Goal: Task Accomplishment & Management: Use online tool/utility

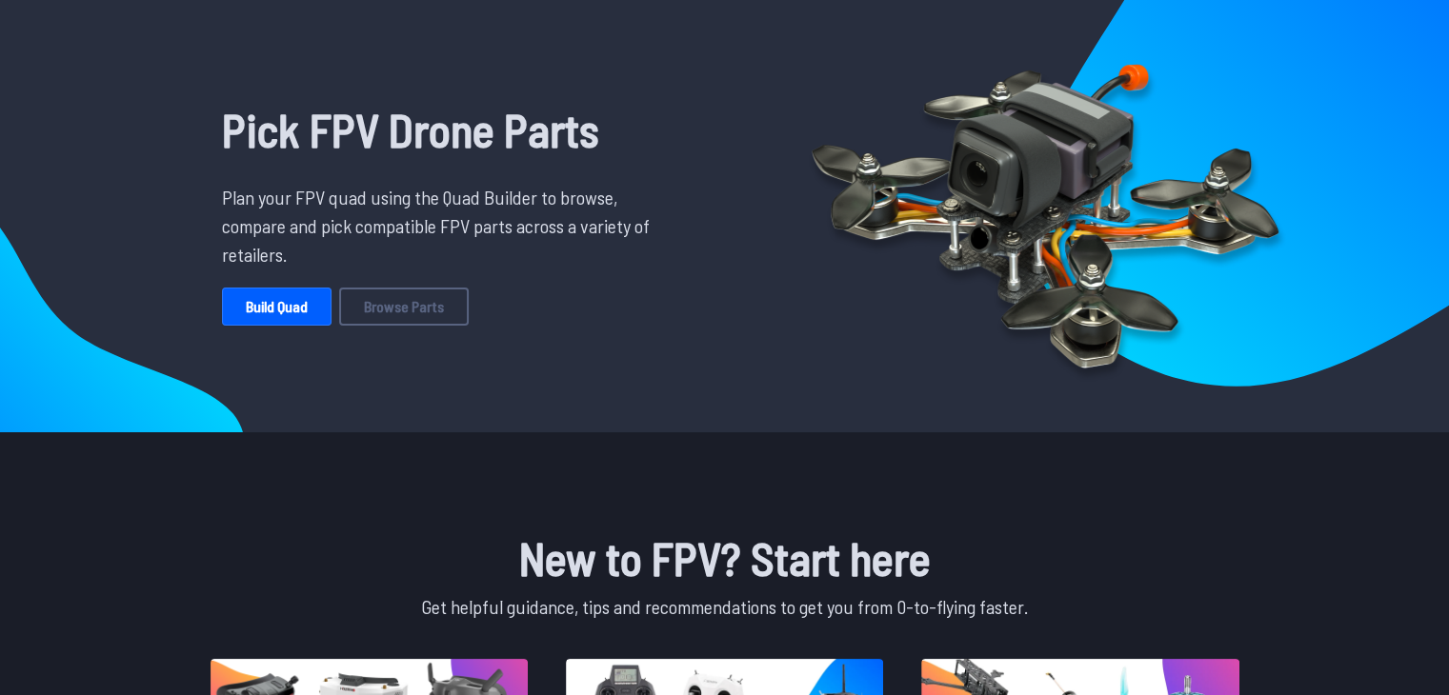
scroll to position [75, 0]
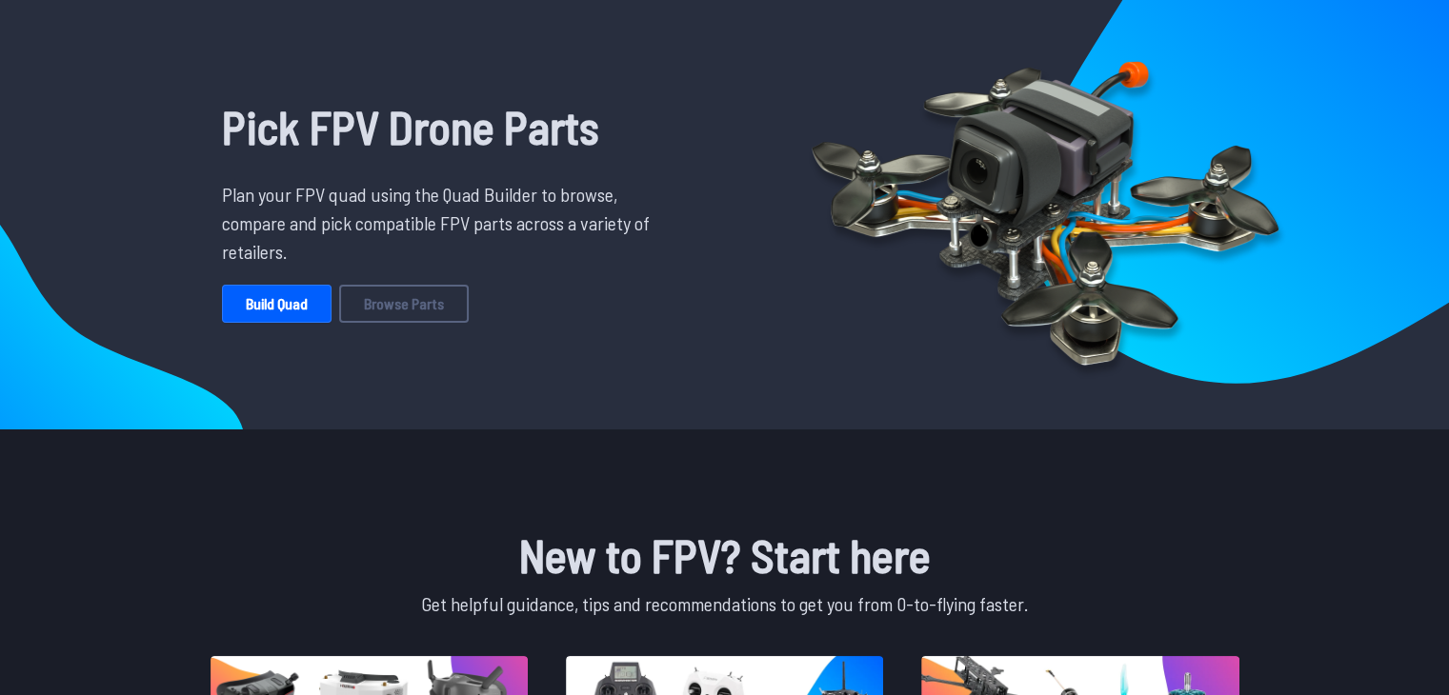
click at [741, 357] on div "Pick FPV Drone Parts Plan your FPV quad using the Quad Builder to browse, compa…" at bounding box center [443, 207] width 625 height 413
click at [296, 310] on link "Build Quad" at bounding box center [277, 304] width 110 height 38
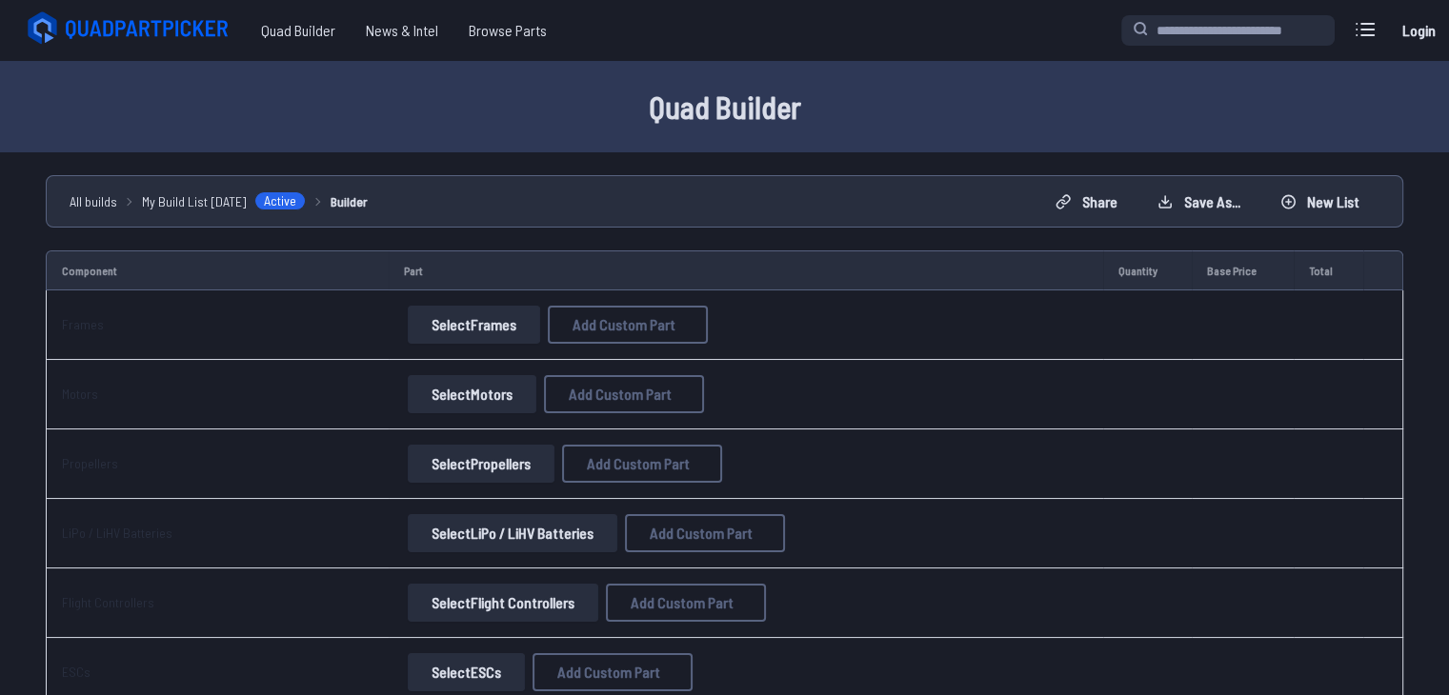
click at [464, 325] on button "Select Frames" at bounding box center [474, 325] width 132 height 38
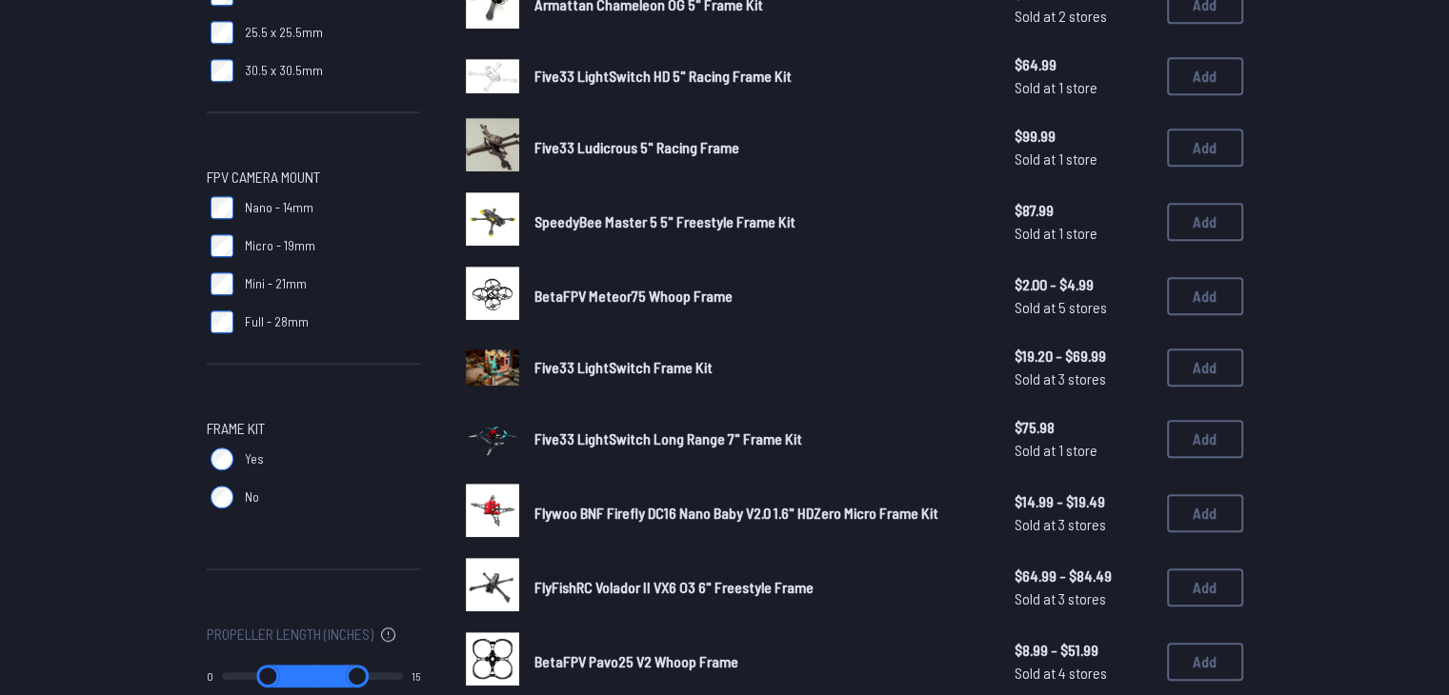
scroll to position [1010, 0]
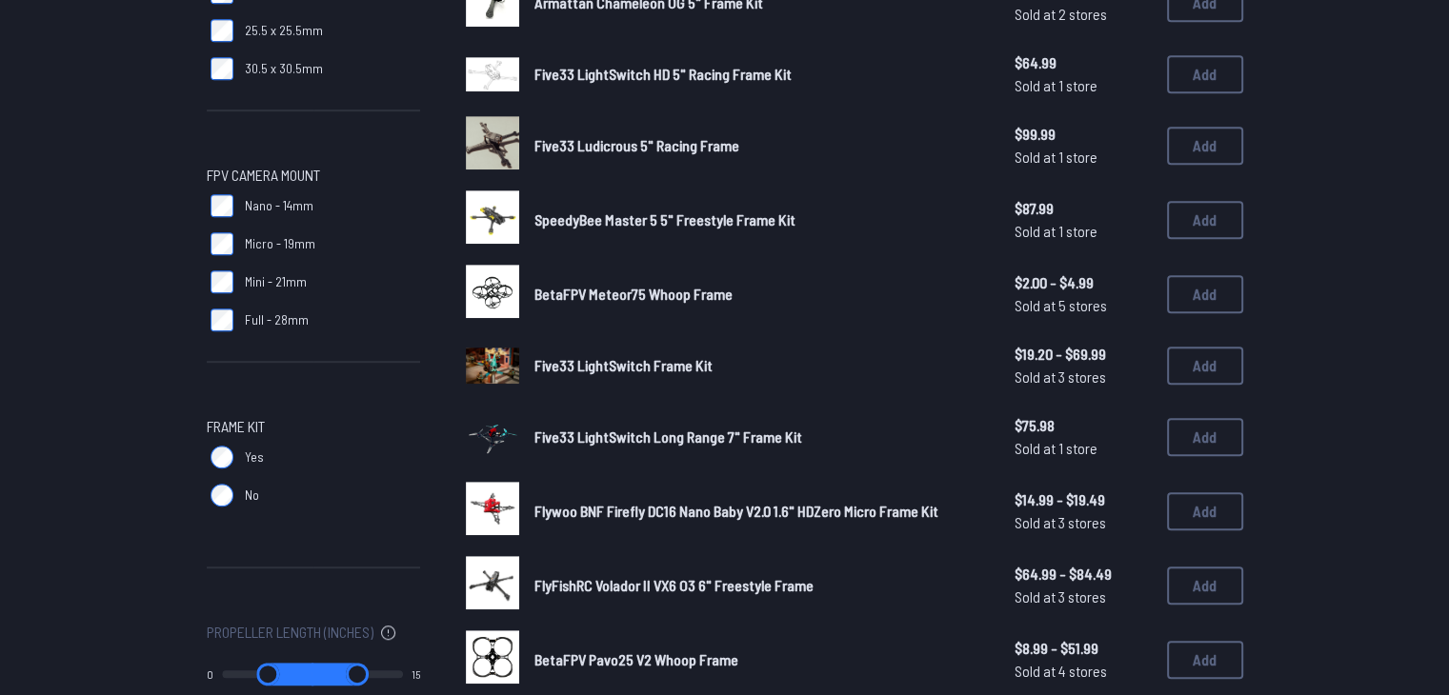
click at [277, 242] on span "Micro - 19mm" at bounding box center [280, 243] width 70 height 19
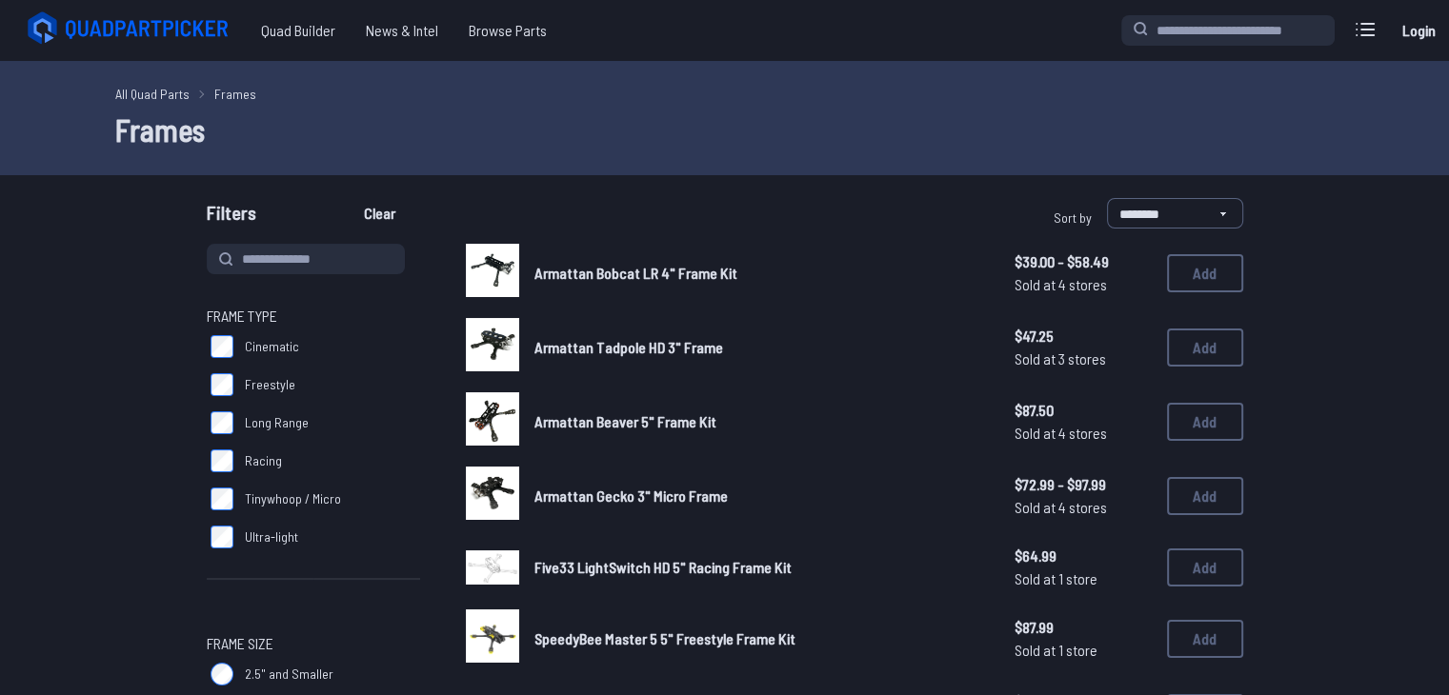
click at [489, 274] on img at bounding box center [492, 270] width 53 height 53
click at [508, 280] on img at bounding box center [492, 270] width 53 height 53
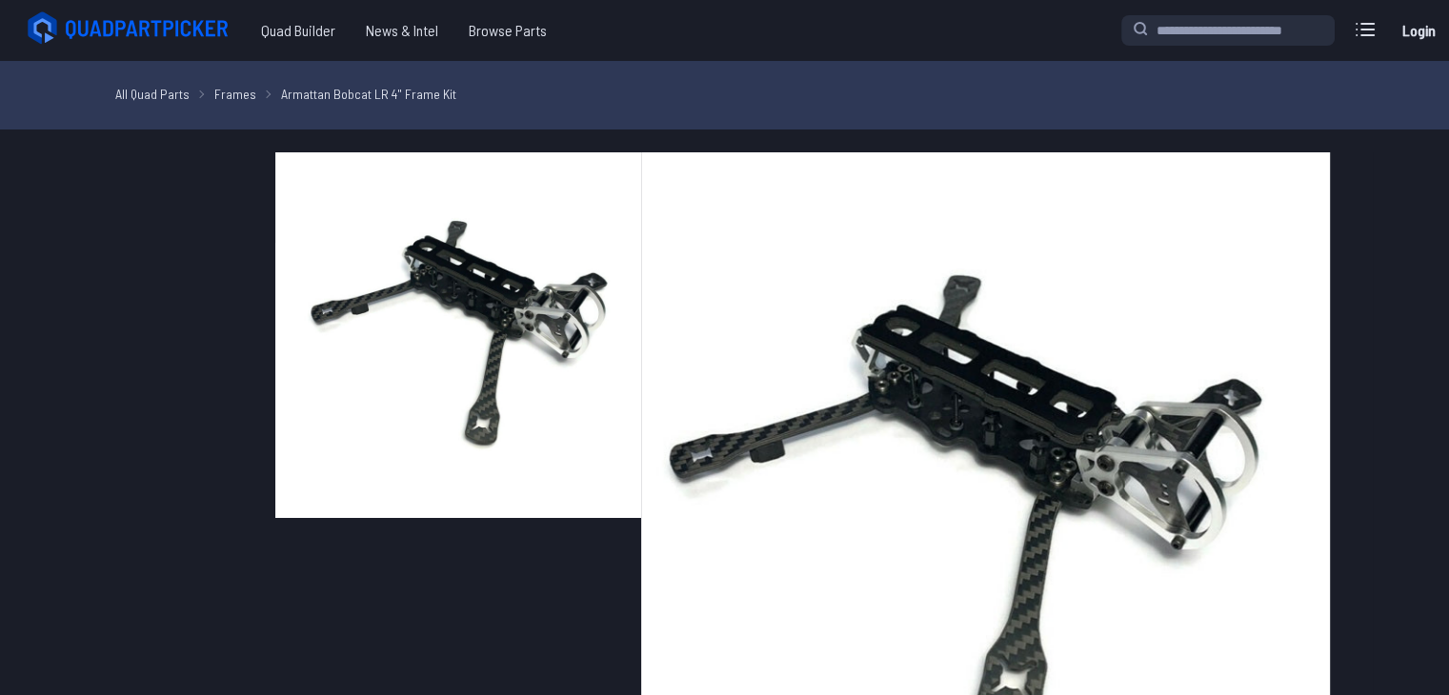
click at [361, 181] on img at bounding box center [458, 335] width 366 height 366
